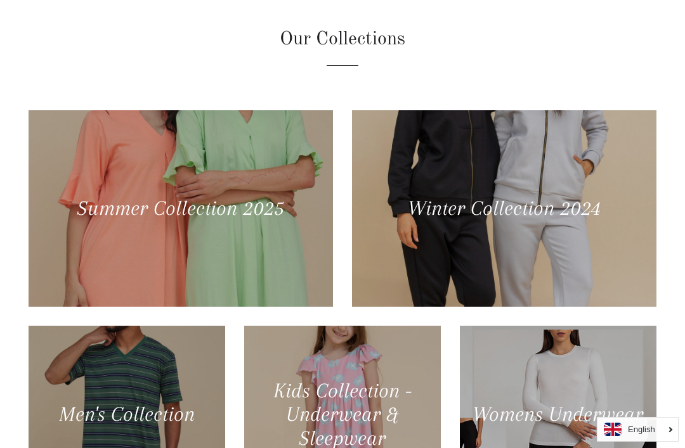
scroll to position [479, 0]
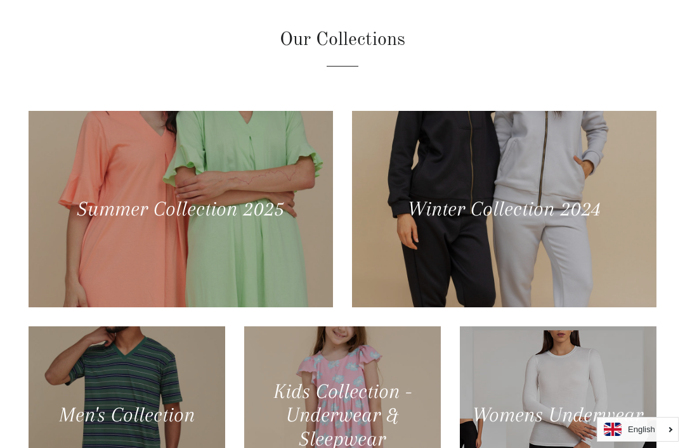
click at [200, 258] on div at bounding box center [181, 209] width 304 height 197
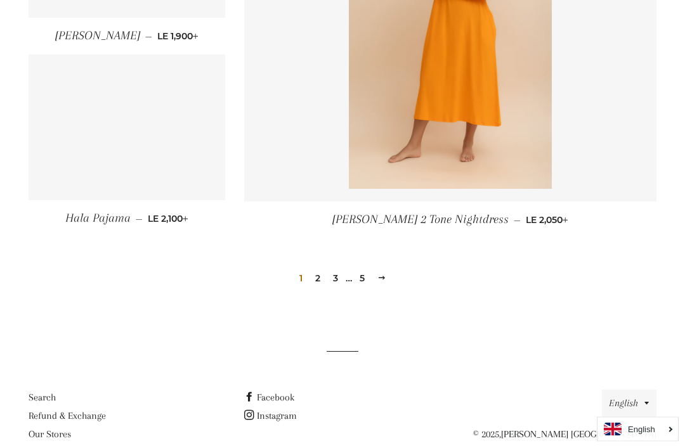
scroll to position [1770, 0]
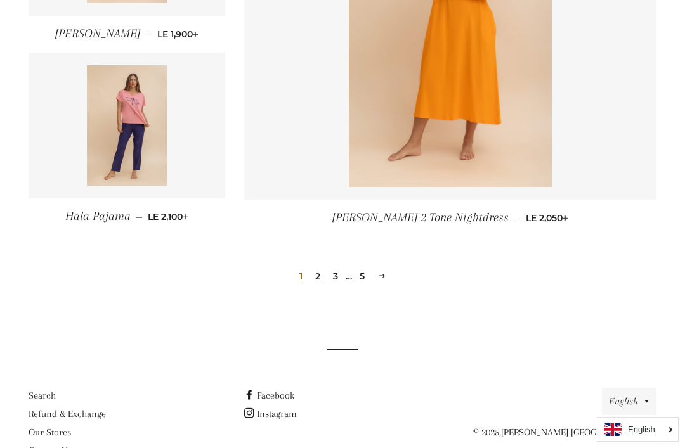
click at [318, 282] on link "2" at bounding box center [317, 276] width 15 height 19
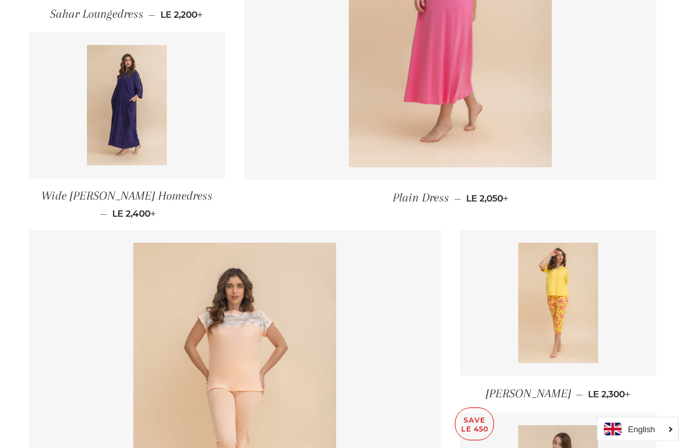
scroll to position [1058, 0]
click at [114, 141] on img at bounding box center [127, 105] width 81 height 121
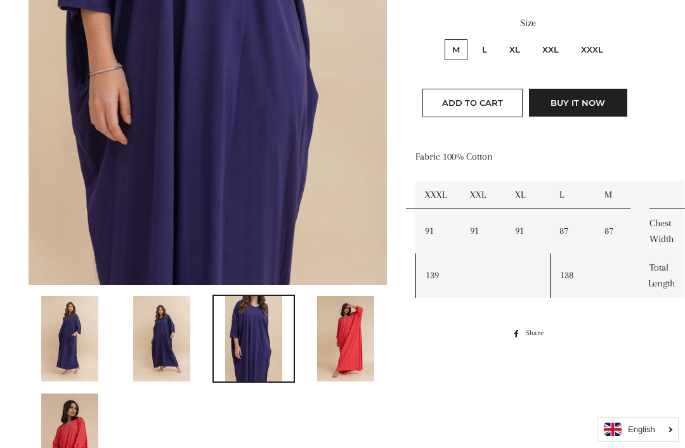
scroll to position [392, 0]
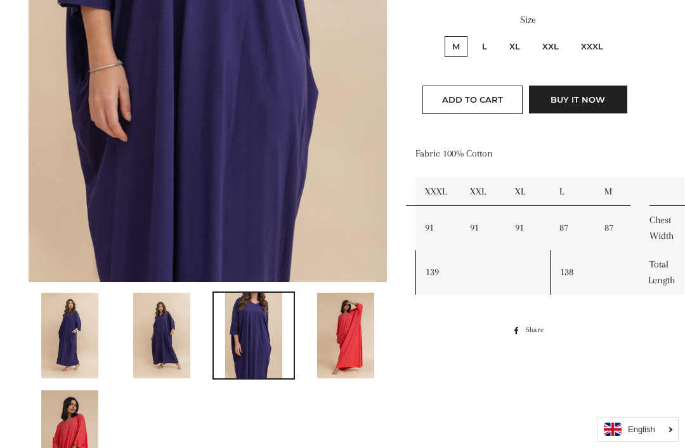
click at [337, 340] on img at bounding box center [345, 336] width 57 height 86
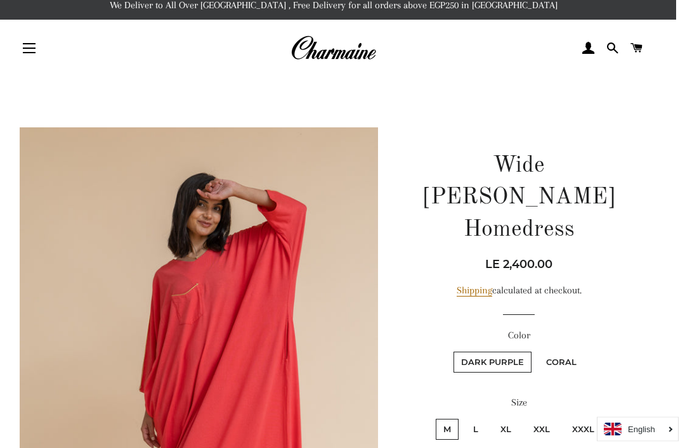
scroll to position [0, 9]
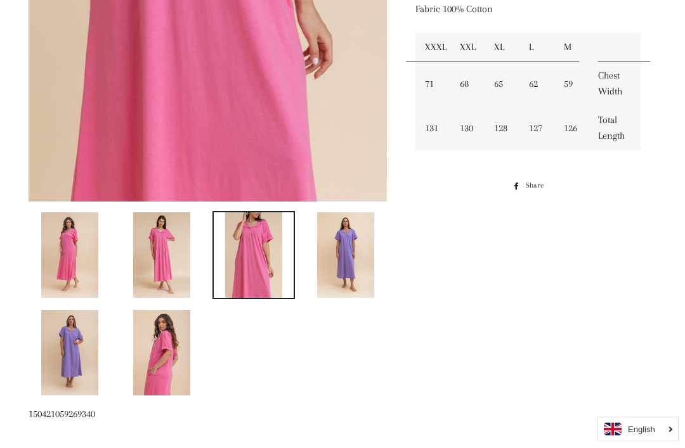
scroll to position [520, 0]
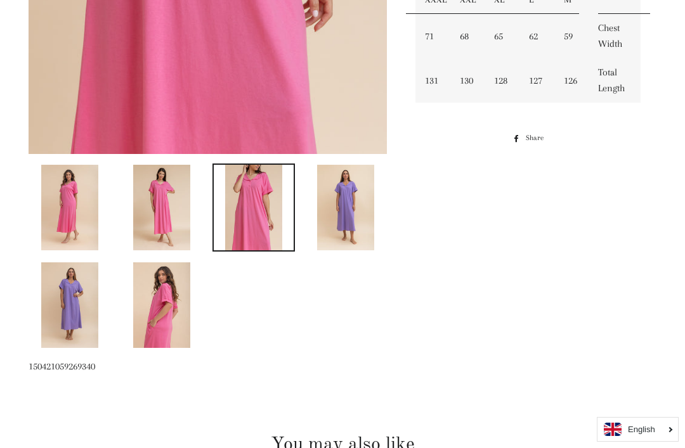
click at [347, 234] on img at bounding box center [345, 208] width 57 height 86
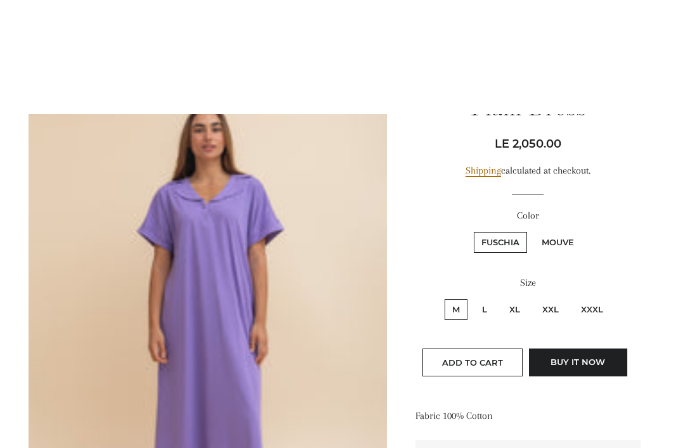
scroll to position [0, 0]
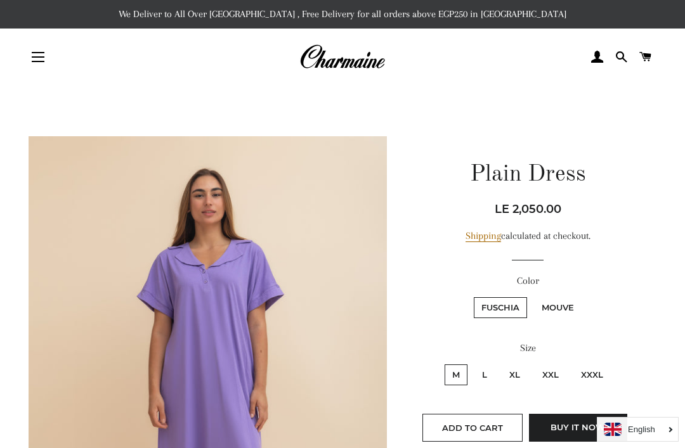
click at [339, 60] on img at bounding box center [342, 57] width 86 height 28
